Goal: Task Accomplishment & Management: Use online tool/utility

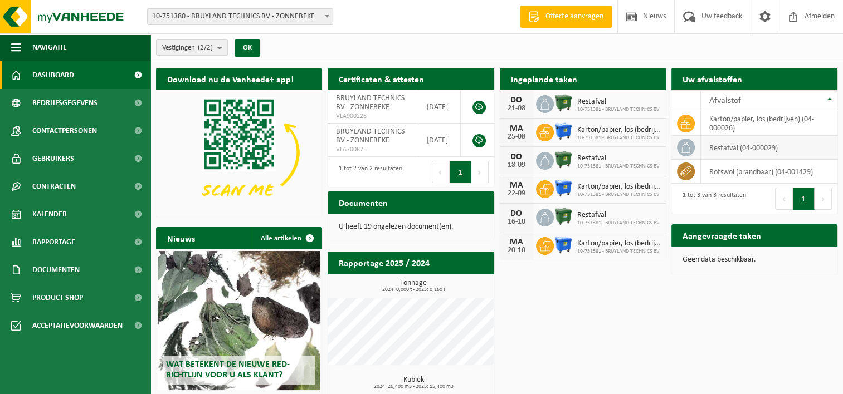
click at [722, 146] on td "restafval (04-000029)" at bounding box center [769, 148] width 136 height 24
click at [688, 149] on icon at bounding box center [685, 147] width 11 height 11
click at [92, 217] on link "Kalender" at bounding box center [75, 215] width 150 height 28
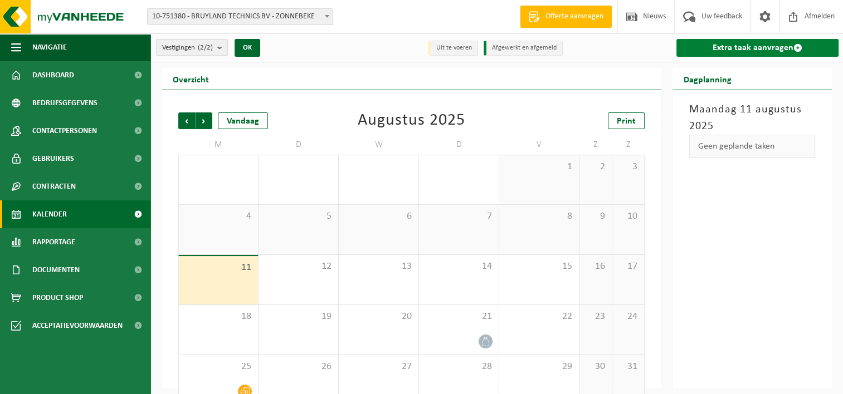
click at [702, 43] on link "Extra taak aanvragen" at bounding box center [757, 48] width 162 height 18
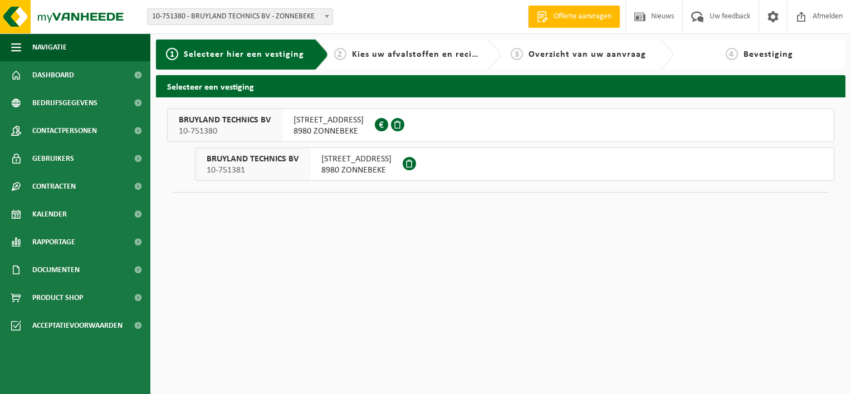
click at [357, 165] on span "8980 ZONNEBEKE" at bounding box center [356, 170] width 70 height 11
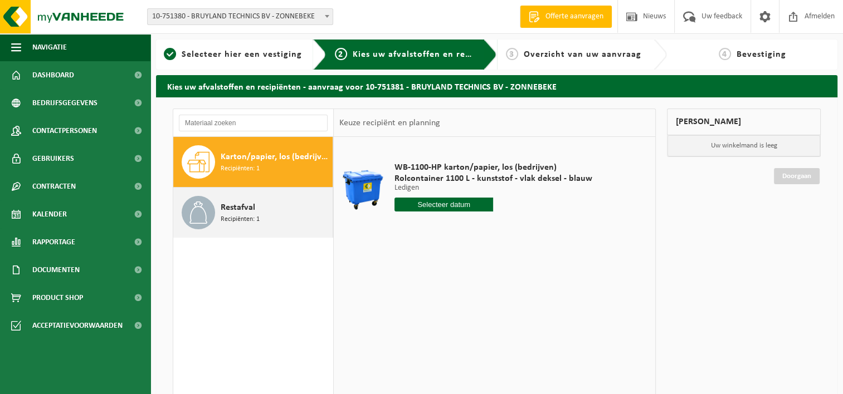
click at [266, 208] on div "Restafval Recipiënten: 1" at bounding box center [275, 212] width 109 height 33
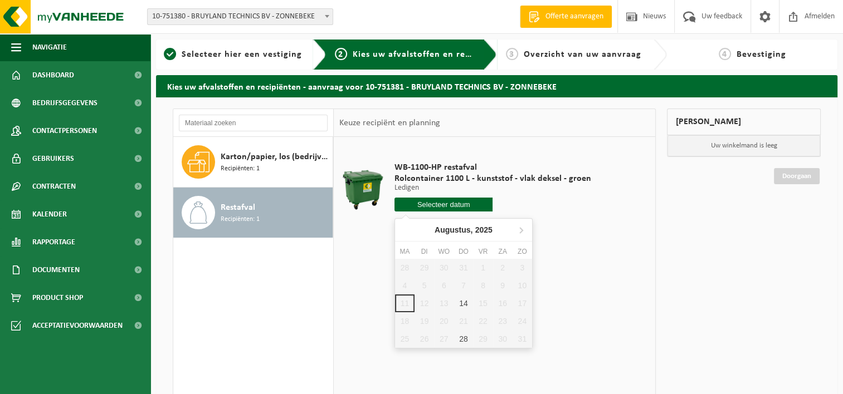
click at [413, 203] on input "text" at bounding box center [443, 205] width 99 height 14
click at [466, 302] on div "14" at bounding box center [462, 304] width 19 height 18
type input "Van 2025-08-14"
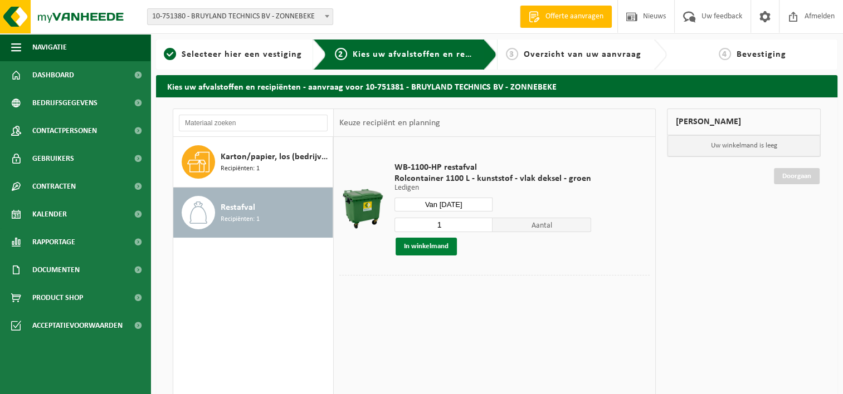
click at [430, 242] on button "In winkelmand" at bounding box center [425, 247] width 61 height 18
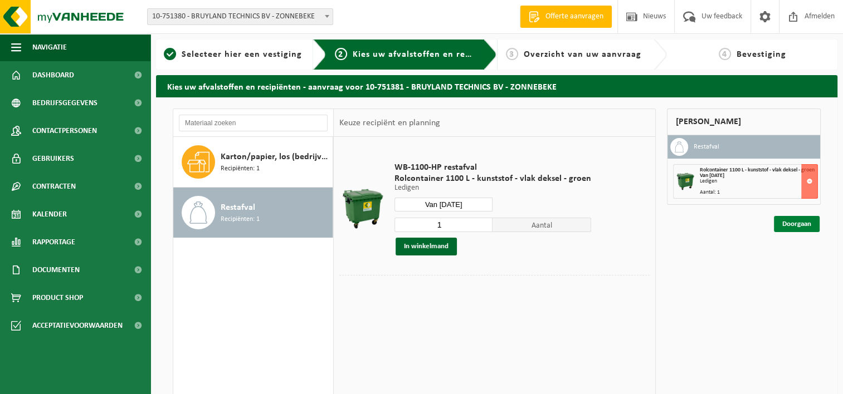
click at [795, 232] on link "Doorgaan" at bounding box center [797, 224] width 46 height 16
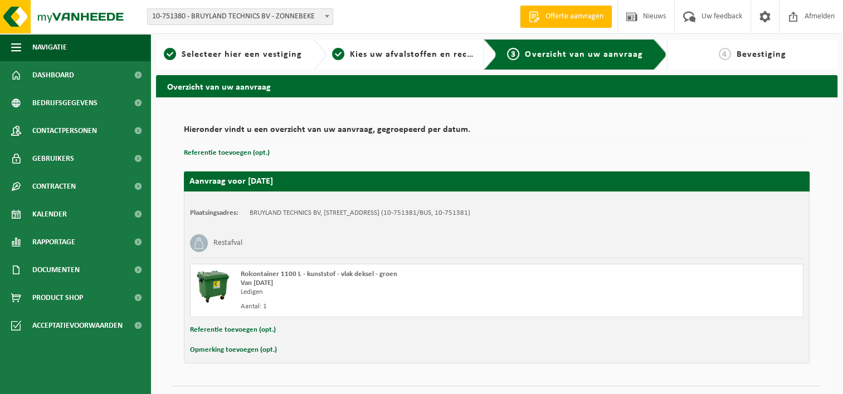
scroll to position [25, 0]
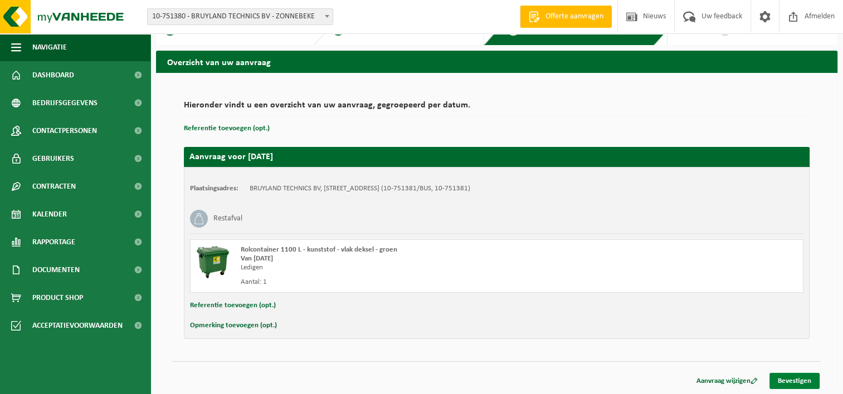
click at [794, 379] on link "Bevestigen" at bounding box center [794, 381] width 50 height 16
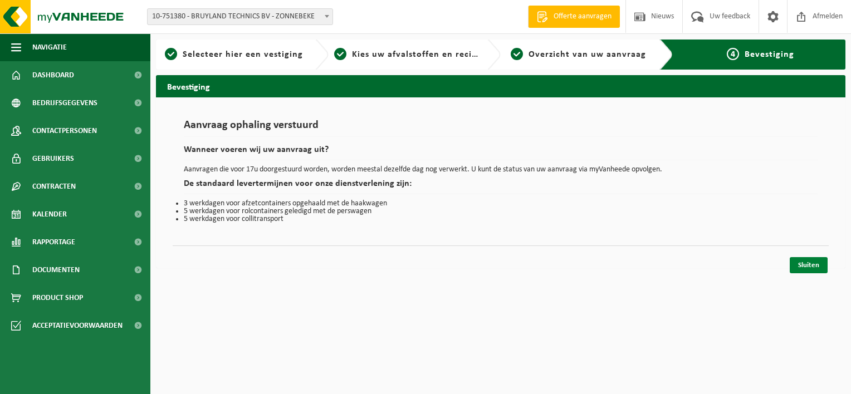
click at [815, 263] on link "Sluiten" at bounding box center [809, 265] width 38 height 16
